Goal: Task Accomplishment & Management: Manage account settings

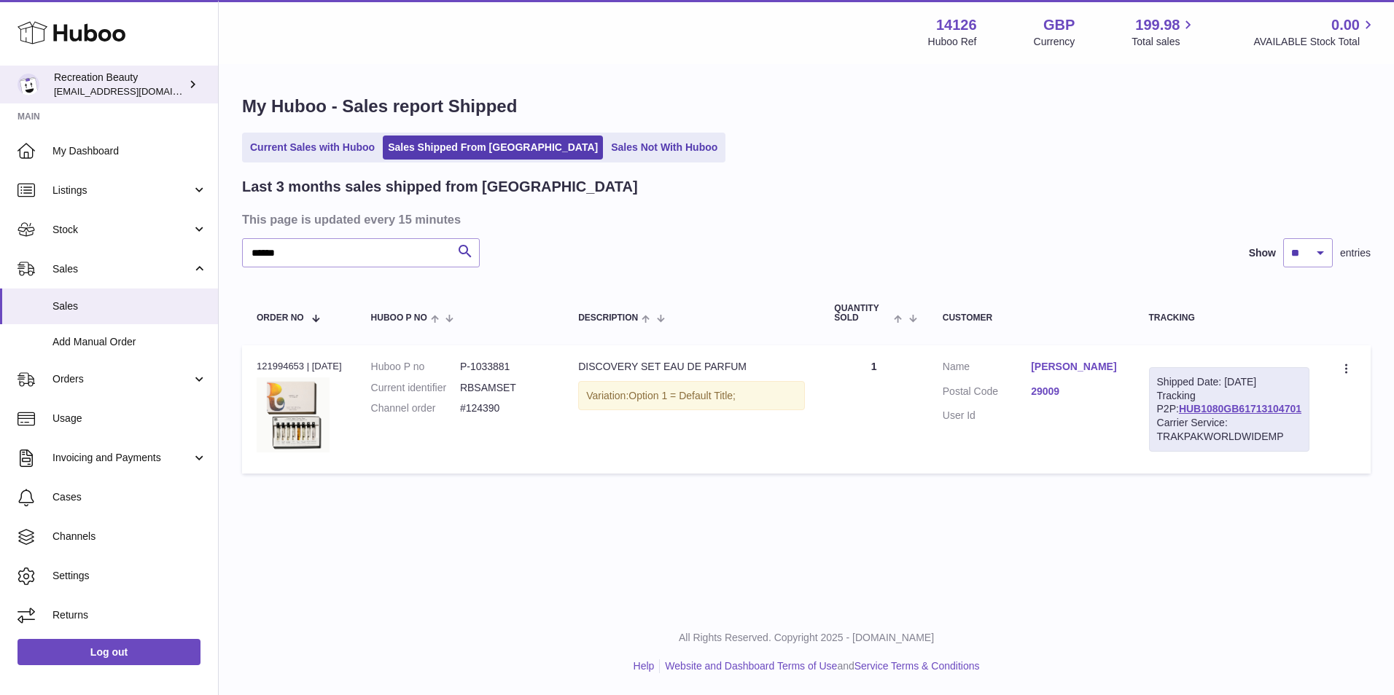
click at [148, 88] on span "barney@recreationbeauty.com" at bounding box center [134, 91] width 160 height 12
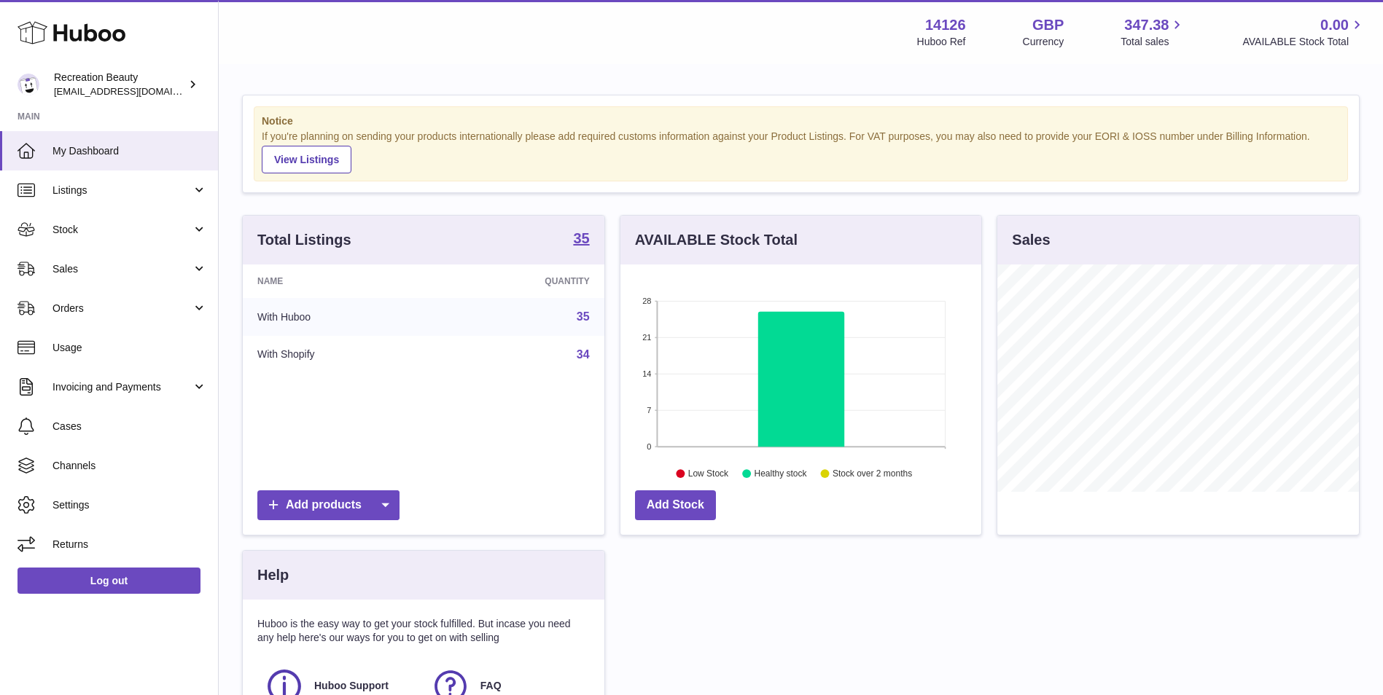
scroll to position [227, 361]
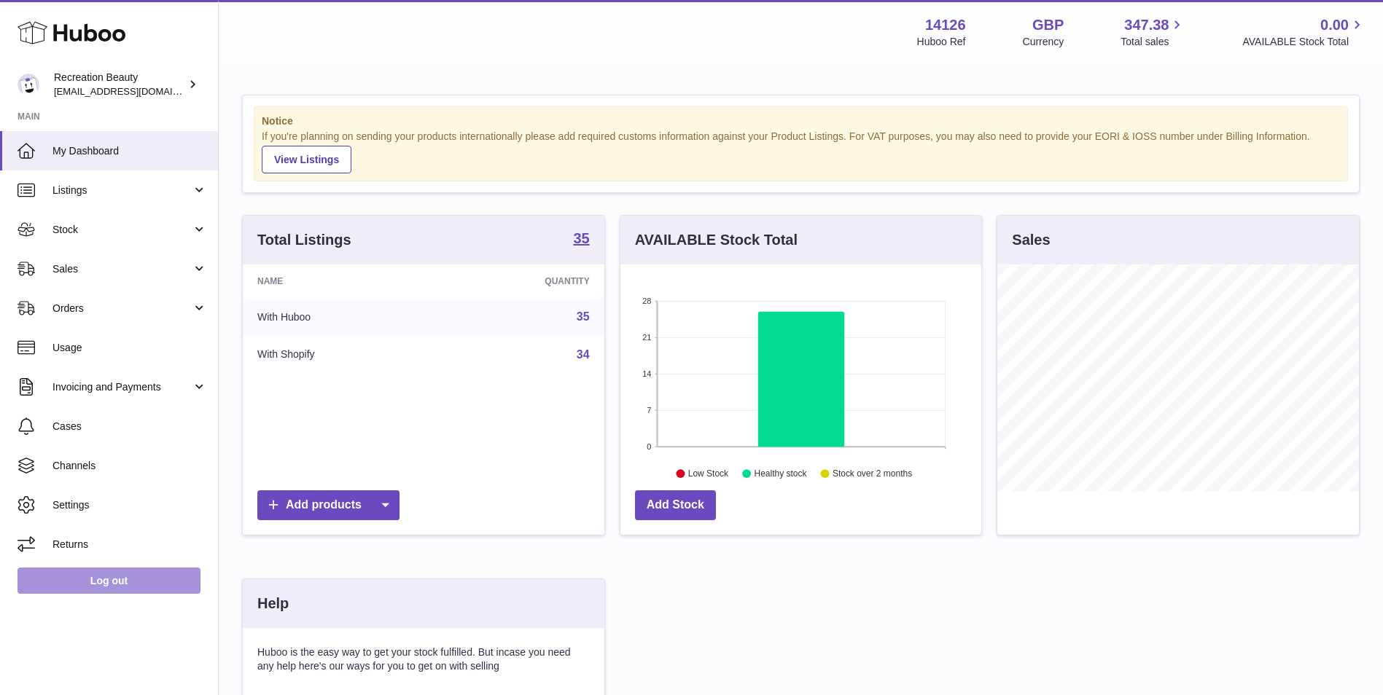
click at [118, 585] on link "Log out" at bounding box center [108, 581] width 183 height 26
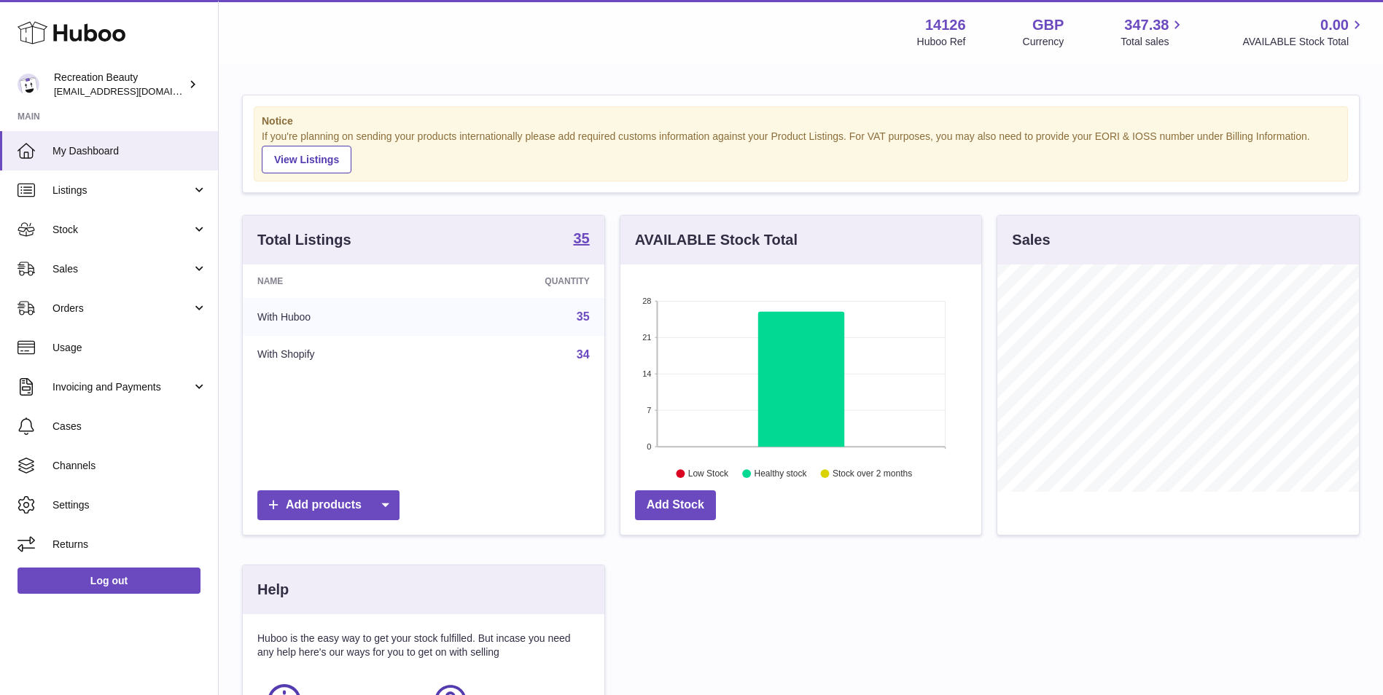
scroll to position [227, 361]
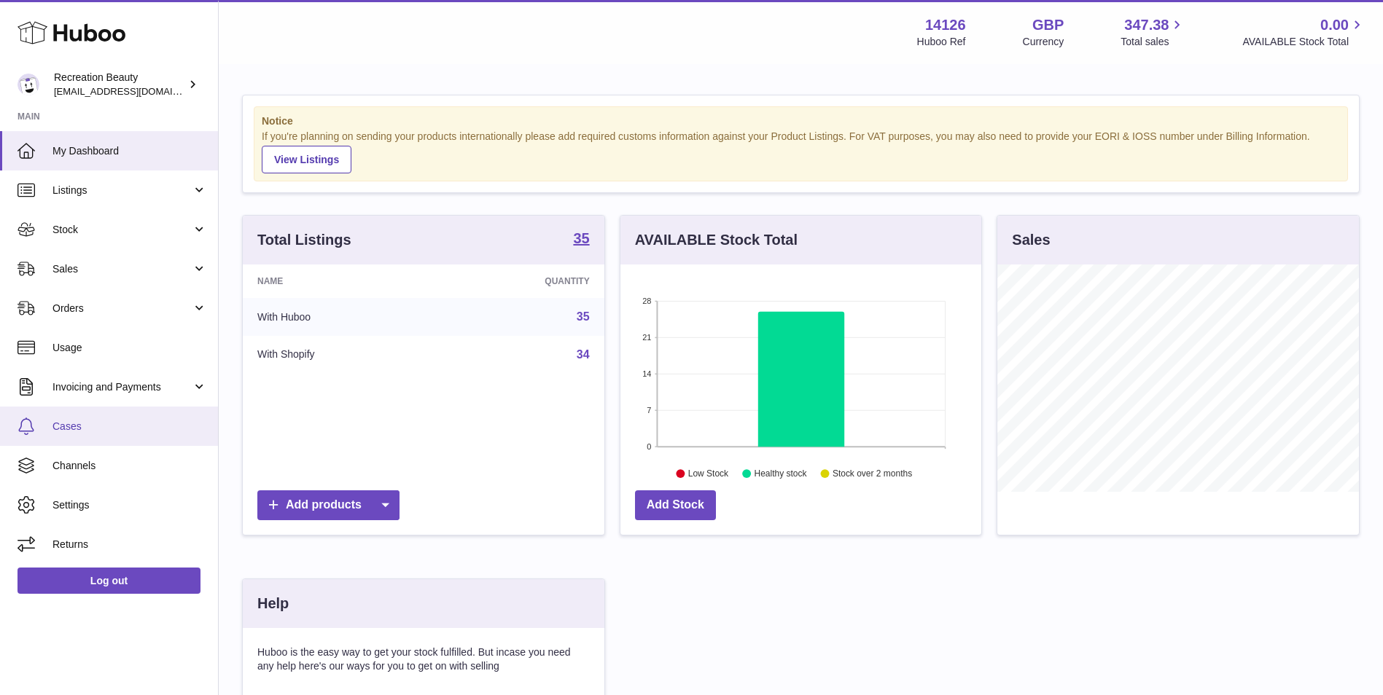
click at [84, 427] on span "Cases" at bounding box center [129, 427] width 155 height 14
